Goal: Task Accomplishment & Management: Complete application form

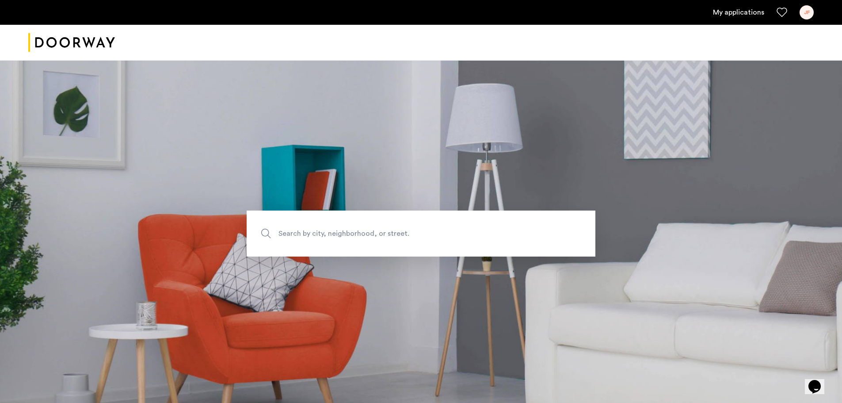
click at [755, 8] on link "My applications" at bounding box center [738, 12] width 51 height 11
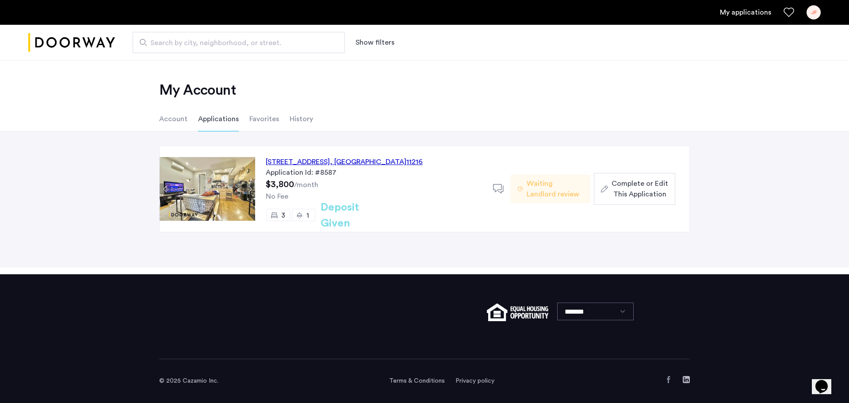
click at [611, 193] on div "Complete or Edit This Application" at bounding box center [634, 188] width 67 height 21
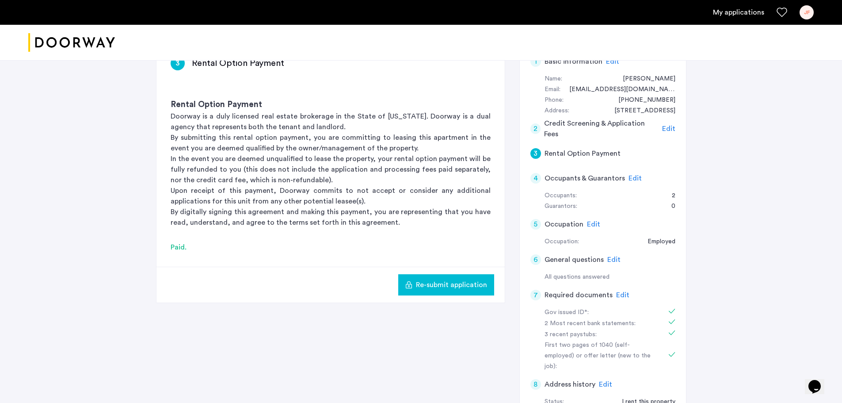
scroll to position [160, 0]
click at [633, 174] on span "Edit" at bounding box center [635, 176] width 13 height 7
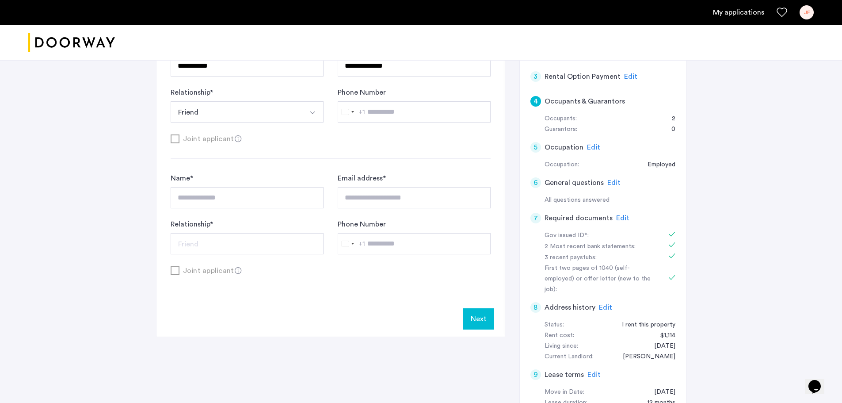
scroll to position [236, 0]
click at [473, 326] on button "Next" at bounding box center [478, 318] width 31 height 21
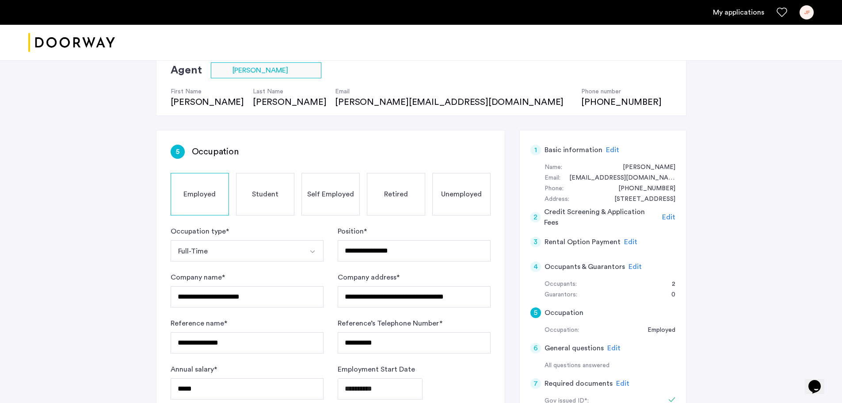
scroll to position [103, 0]
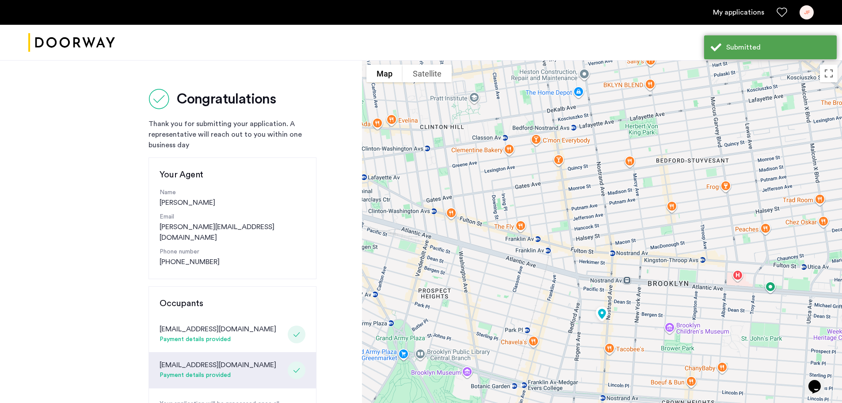
click at [752, 14] on link "My applications" at bounding box center [738, 12] width 51 height 11
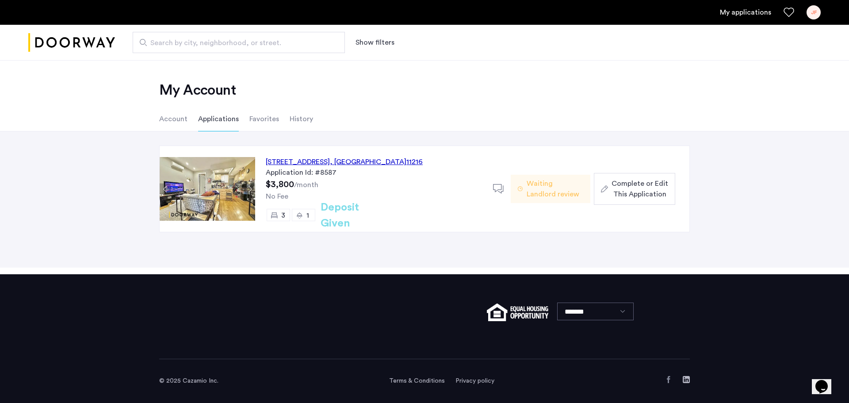
click at [620, 193] on span "Complete or Edit This Application" at bounding box center [640, 188] width 57 height 21
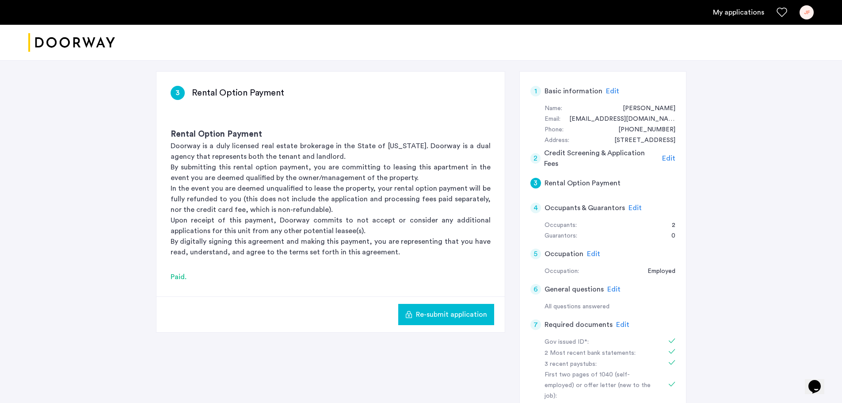
scroll to position [129, 0]
click at [642, 208] on div "4 Occupants & Guarantors Edit" at bounding box center [603, 207] width 145 height 25
click at [636, 208] on span "Edit" at bounding box center [635, 207] width 13 height 7
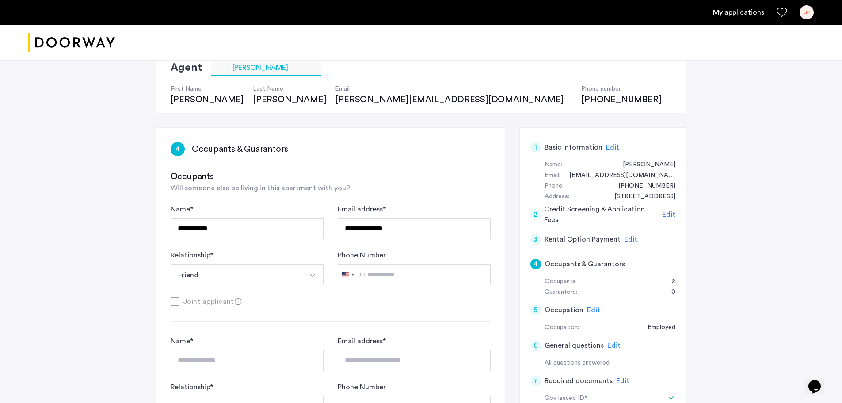
scroll to position [77, 0]
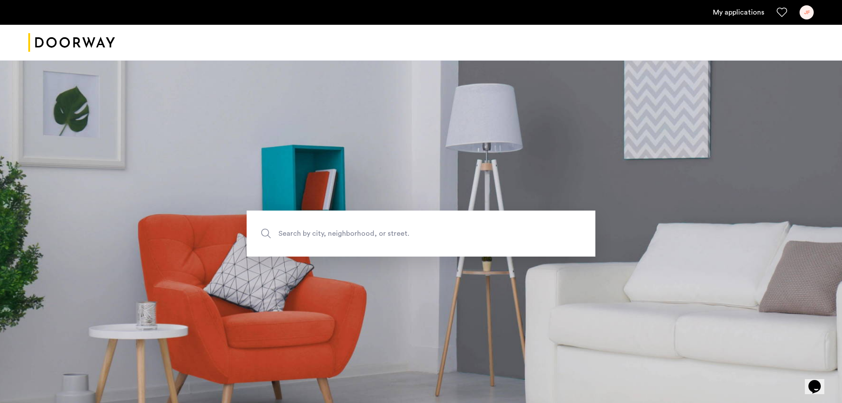
drag, startPoint x: 754, startPoint y: 6, endPoint x: 753, endPoint y: 11, distance: 5.0
click at [753, 11] on ul "My applications JF" at bounding box center [421, 12] width 786 height 14
click at [753, 11] on link "My applications" at bounding box center [738, 12] width 51 height 11
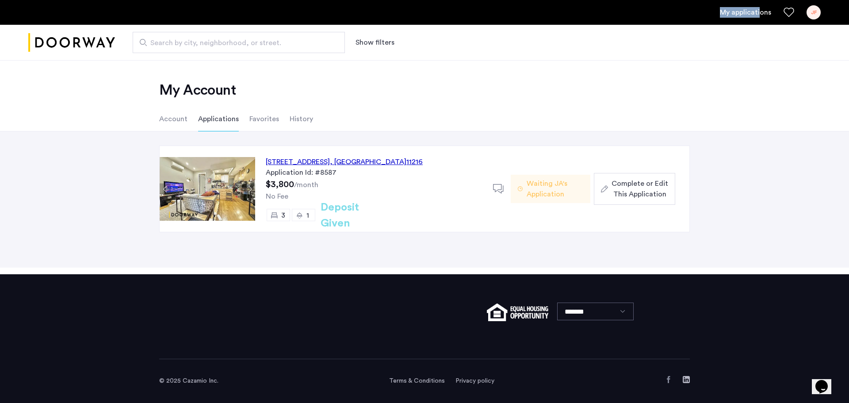
click at [627, 199] on span "Complete or Edit This Application" at bounding box center [640, 188] width 57 height 21
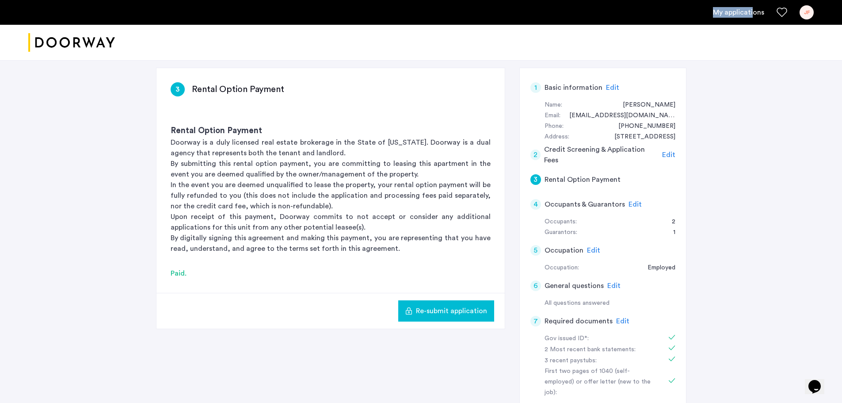
scroll to position [133, 0]
click at [631, 202] on span "Edit" at bounding box center [635, 203] width 13 height 7
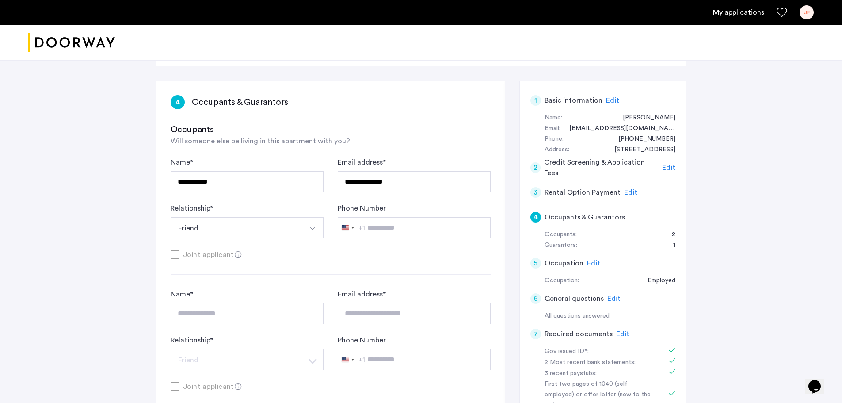
scroll to position [0, 0]
